Goal: Task Accomplishment & Management: Manage account settings

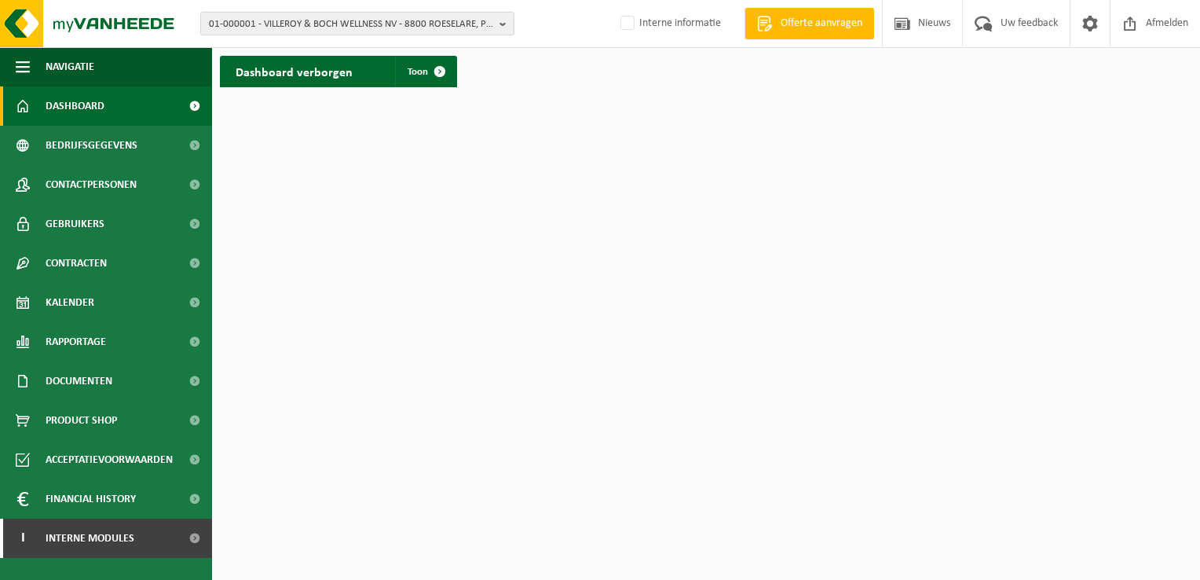
click at [85, 109] on span "Dashboard" at bounding box center [75, 105] width 59 height 39
click at [89, 152] on span "Bedrijfsgegevens" at bounding box center [92, 145] width 92 height 39
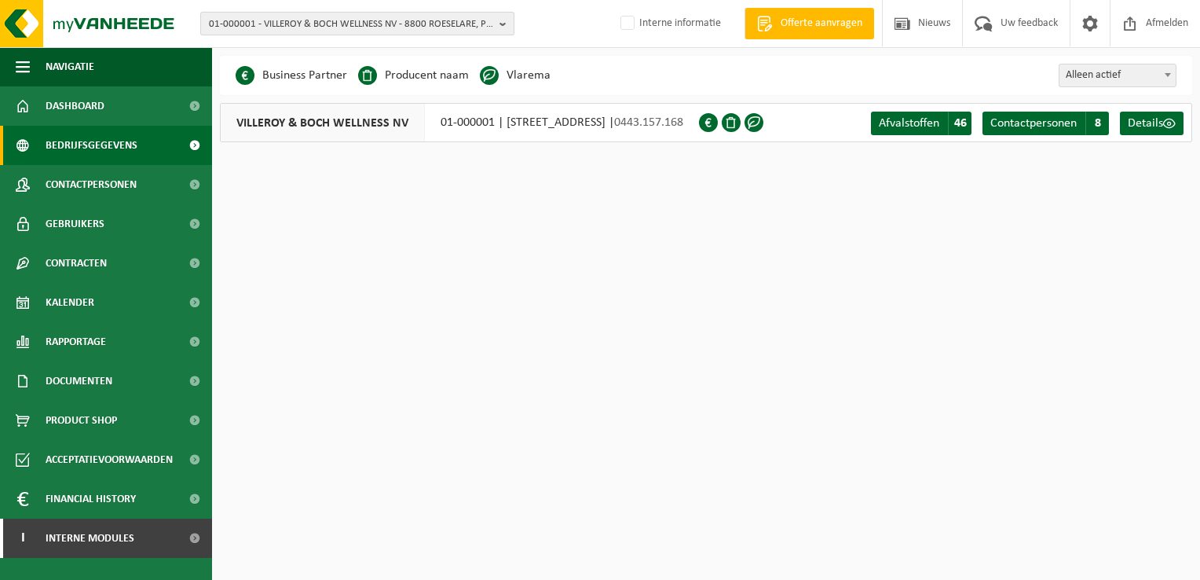
click at [238, 20] on span "01-000001 - VILLEROY & BOCH WELLNESS NV - 8800 ROESELARE, POPULIERSTRAAT 1" at bounding box center [351, 25] width 284 height 24
type input "10-934510"
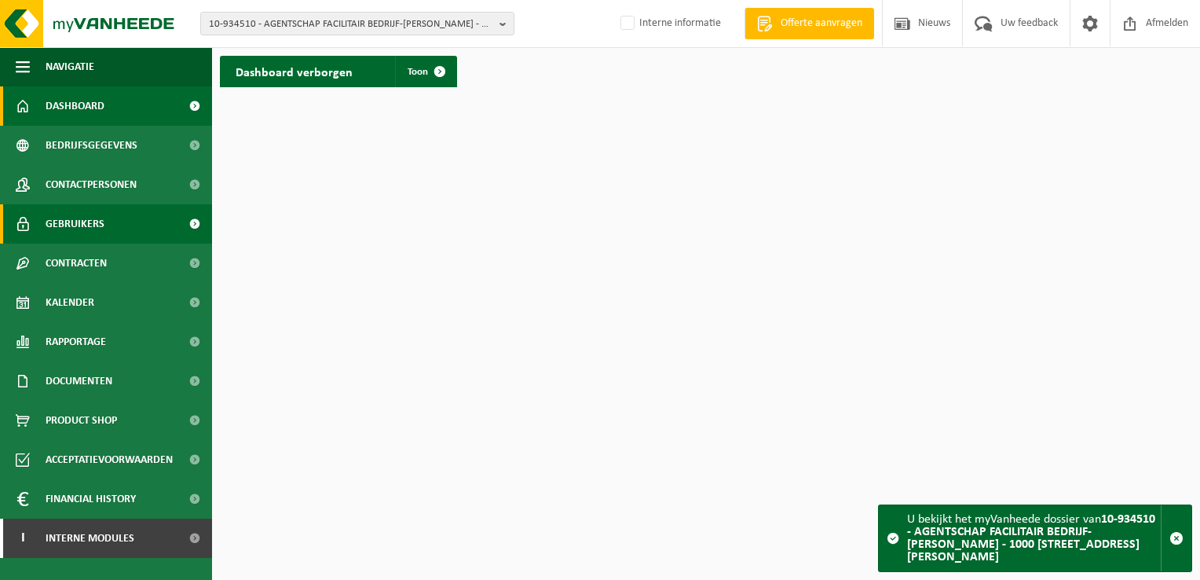
click at [102, 214] on span "Gebruikers" at bounding box center [75, 223] width 59 height 39
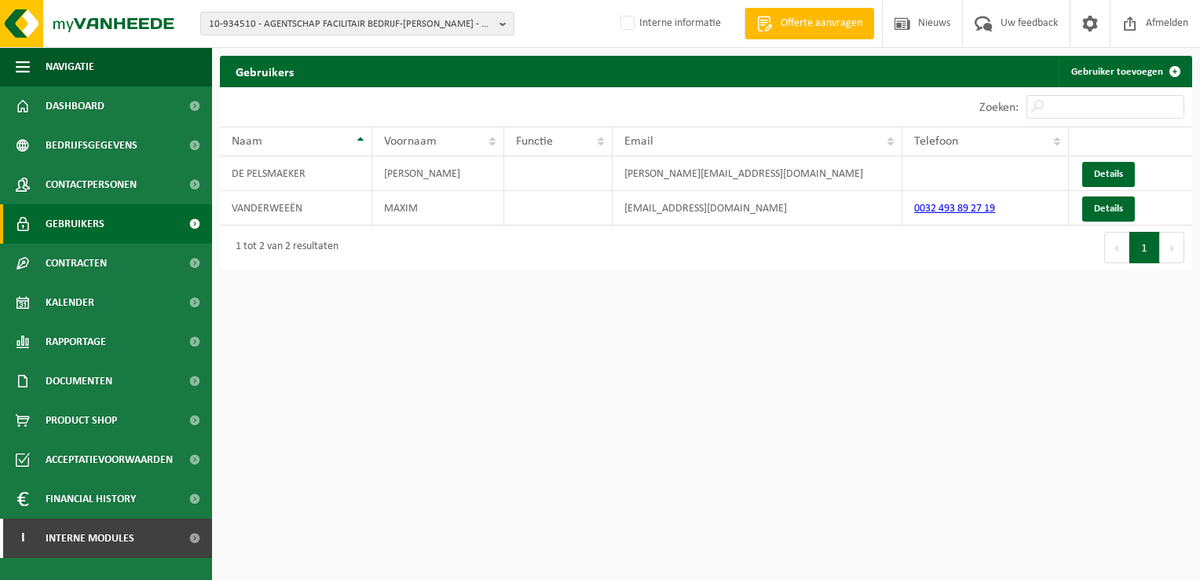
click at [506, 24] on b "button" at bounding box center [506, 24] width 14 height 22
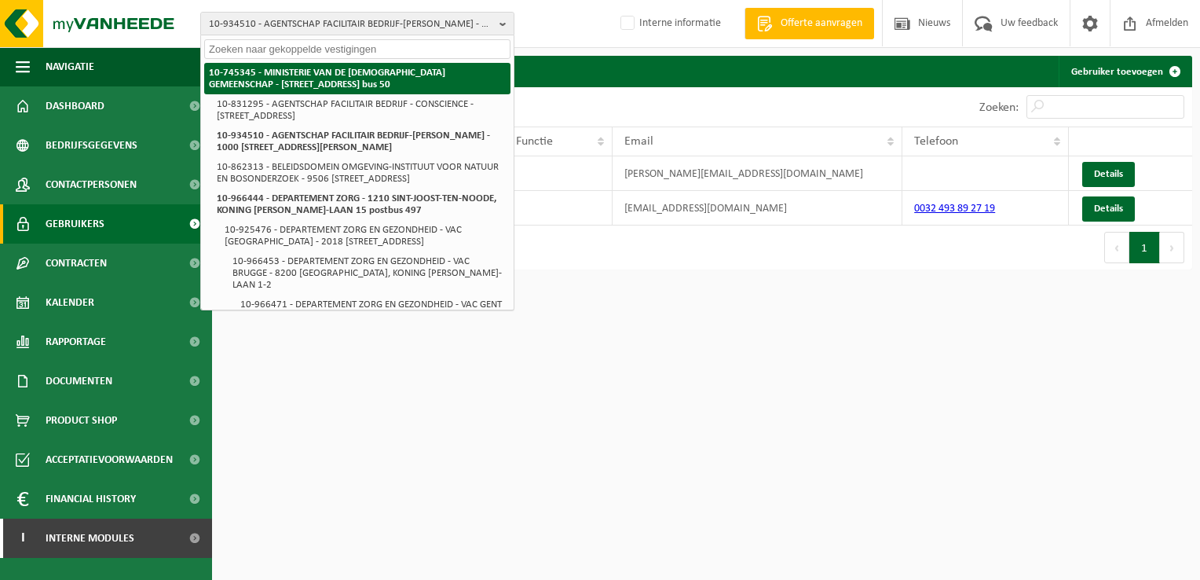
click at [407, 71] on strong "10-745345 - MINISTERIE VAN DE [DEMOGRAPHIC_DATA] GEMEENSCHAP - [STREET_ADDRESS]…" at bounding box center [327, 79] width 236 height 22
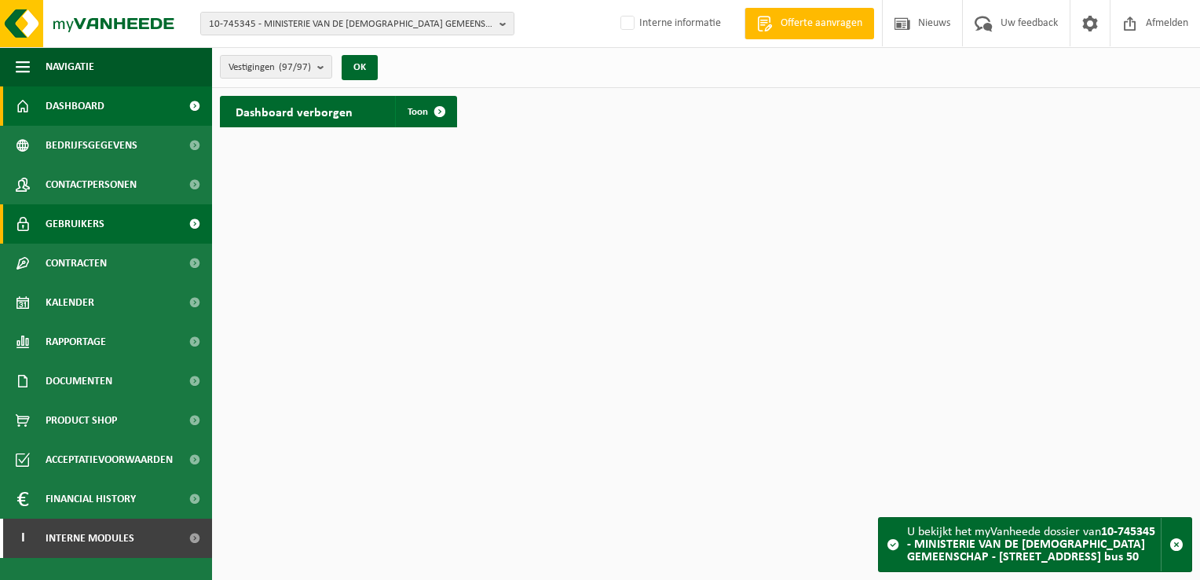
click at [101, 221] on span "Gebruikers" at bounding box center [75, 223] width 59 height 39
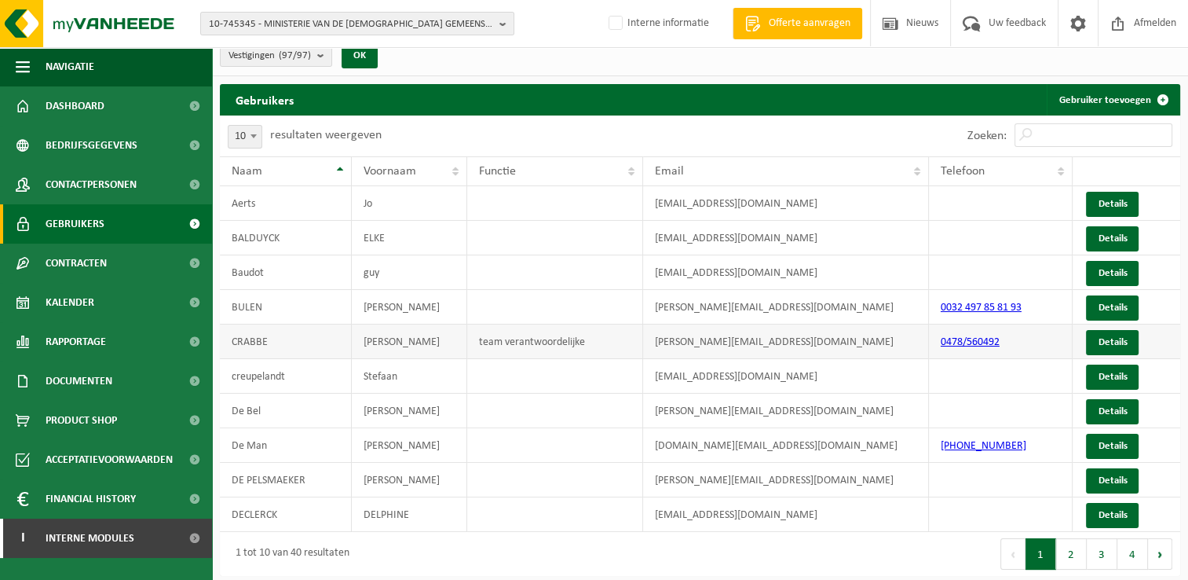
scroll to position [13, 0]
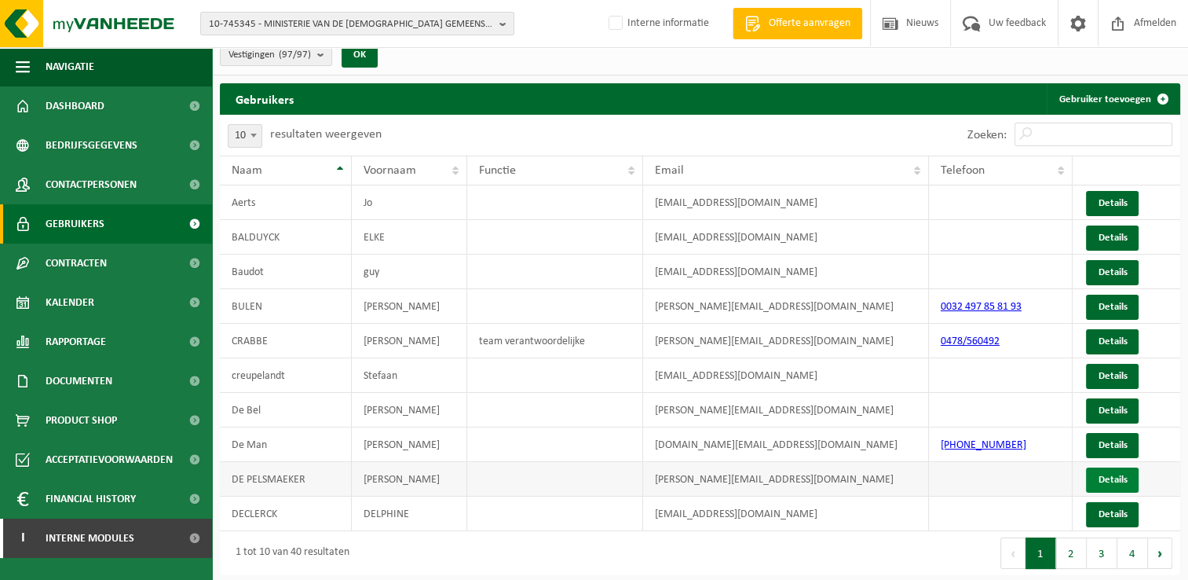
click at [1109, 480] on link "Details" at bounding box center [1112, 479] width 53 height 25
